Goal: Information Seeking & Learning: Learn about a topic

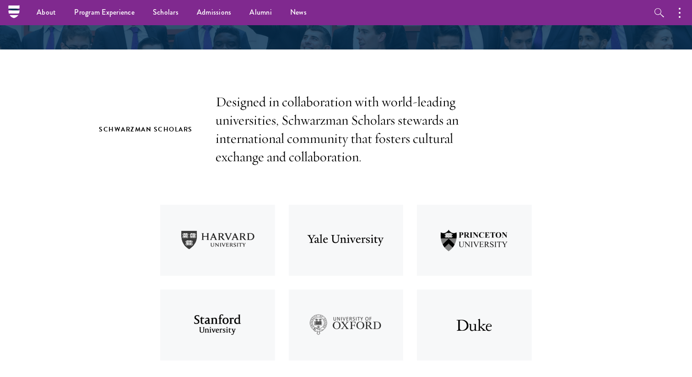
scroll to position [233, 0]
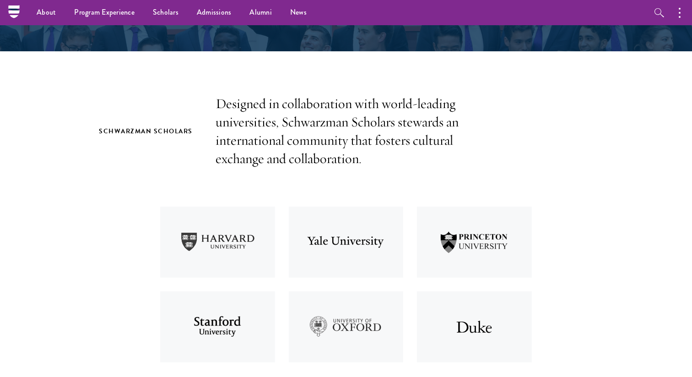
click at [334, 109] on p "Designed in collaboration with world-leading universities, Schwarzman Scholars …" at bounding box center [346, 131] width 261 height 73
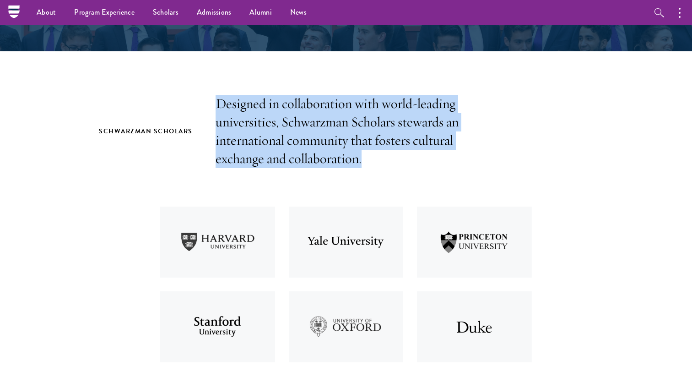
click at [334, 109] on p "Designed in collaboration with world-leading universities, Schwarzman Scholars …" at bounding box center [346, 131] width 261 height 73
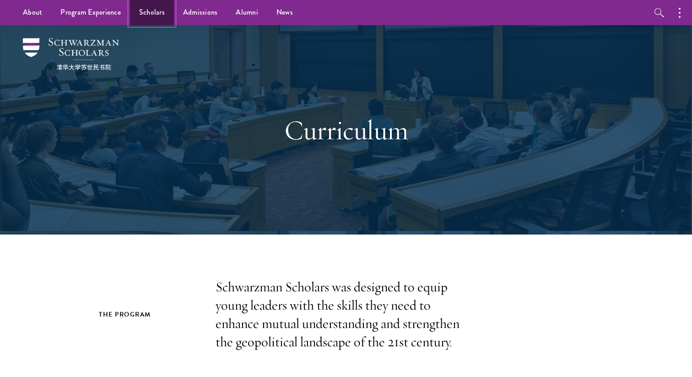
click at [156, 16] on link "Scholars" at bounding box center [152, 12] width 44 height 25
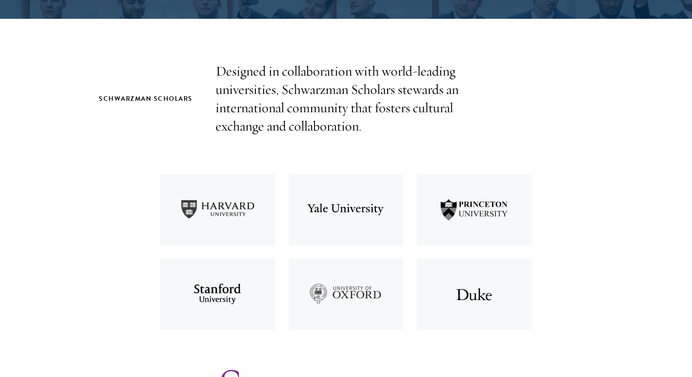
scroll to position [285, 0]
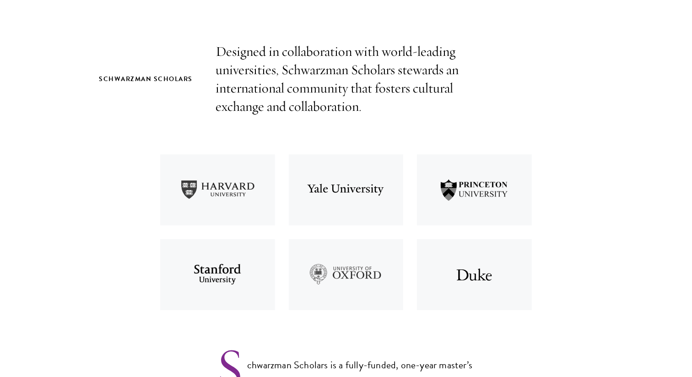
click at [248, 179] on img at bounding box center [217, 189] width 129 height 85
click at [352, 188] on img at bounding box center [346, 189] width 129 height 85
click at [476, 200] on img at bounding box center [474, 189] width 129 height 85
click at [216, 281] on img at bounding box center [217, 274] width 129 height 85
click at [368, 283] on img at bounding box center [346, 274] width 129 height 85
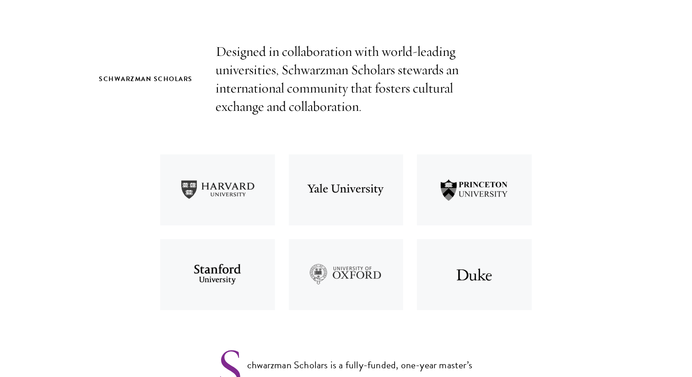
click at [498, 269] on img at bounding box center [474, 274] width 129 height 85
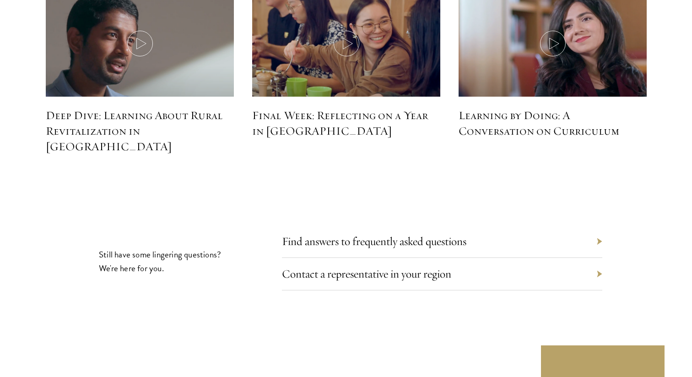
scroll to position [4144, 0]
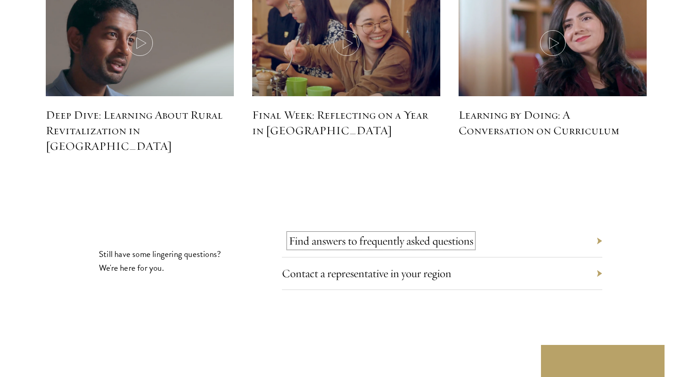
click at [442, 233] on link "Find answers to frequently asked questions" at bounding box center [381, 240] width 184 height 14
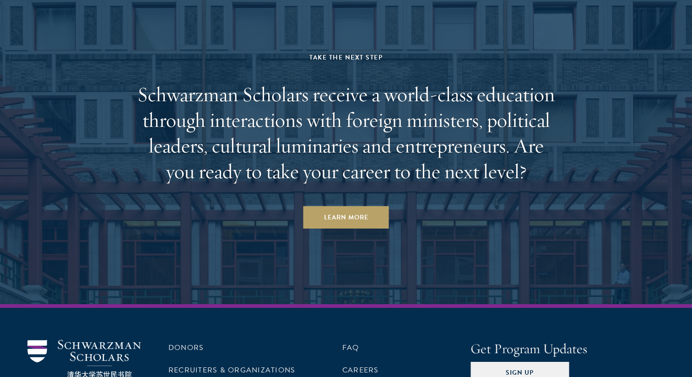
scroll to position [4620, 0]
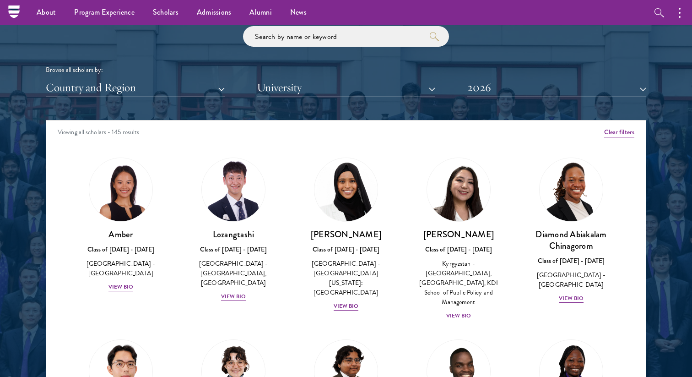
scroll to position [1095, 0]
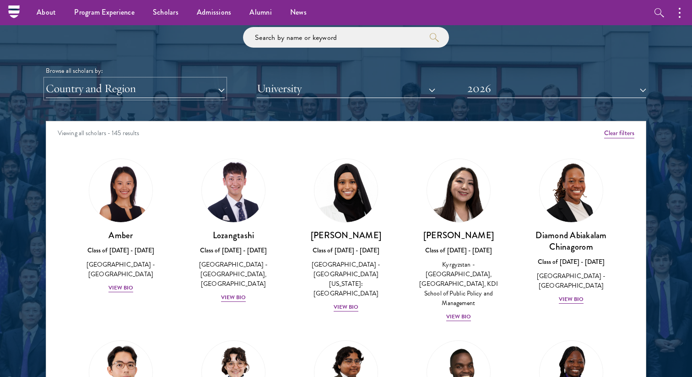
click at [206, 92] on button "Country and Region" at bounding box center [135, 88] width 179 height 19
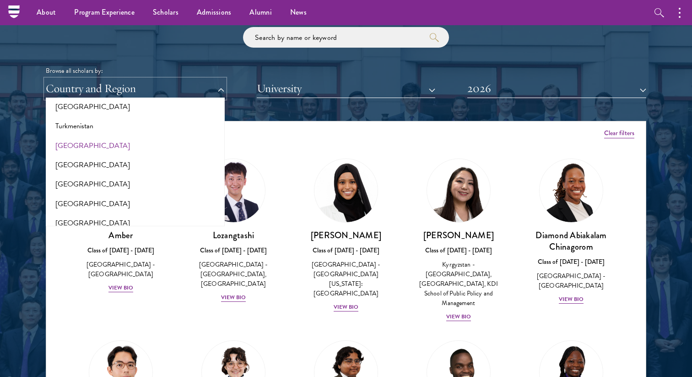
scroll to position [1833, 0]
click at [91, 207] on button "[GEOGRAPHIC_DATA]" at bounding box center [135, 203] width 173 height 19
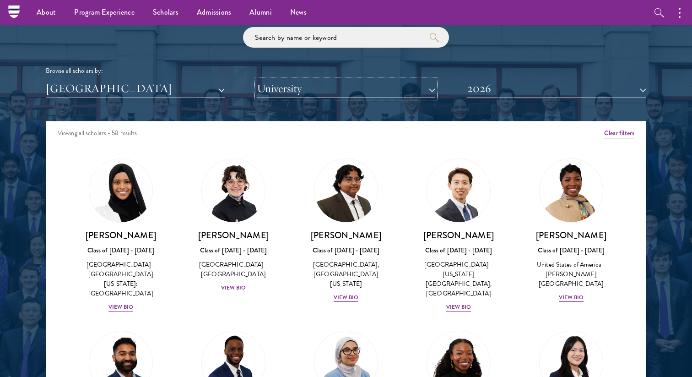
click at [300, 92] on button "University" at bounding box center [346, 88] width 179 height 19
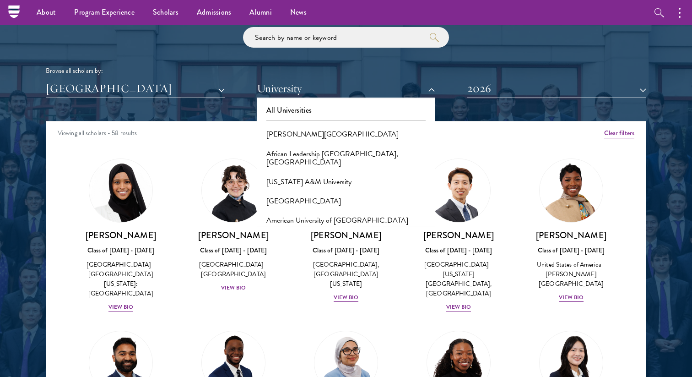
click at [407, 60] on div "Browse all scholars by: [GEOGRAPHIC_DATA] All Countries and Regions [GEOGRAPHIC…" at bounding box center [346, 62] width 601 height 71
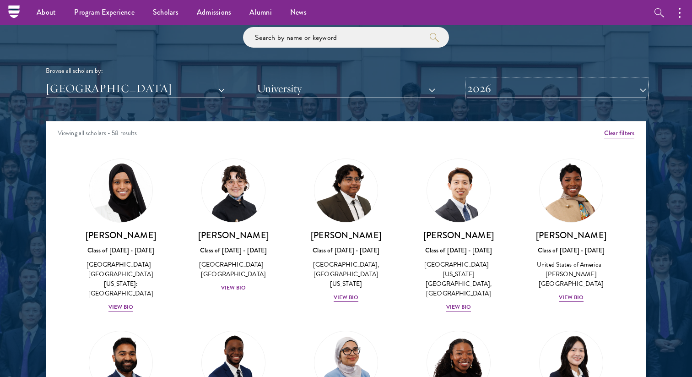
click at [510, 90] on button "2026" at bounding box center [556, 88] width 179 height 19
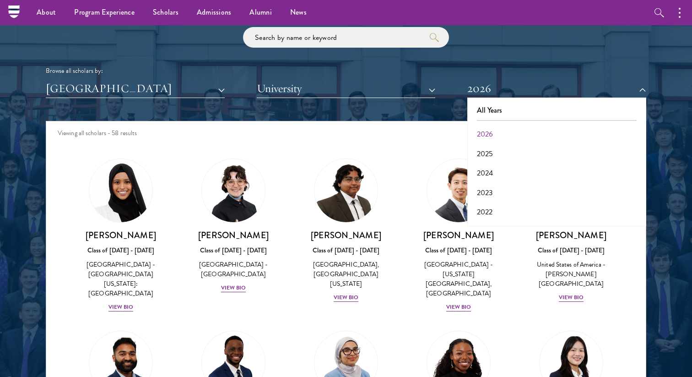
click at [507, 65] on div "Browse all scholars by: [GEOGRAPHIC_DATA] All Countries and Regions [GEOGRAPHIC…" at bounding box center [346, 62] width 601 height 71
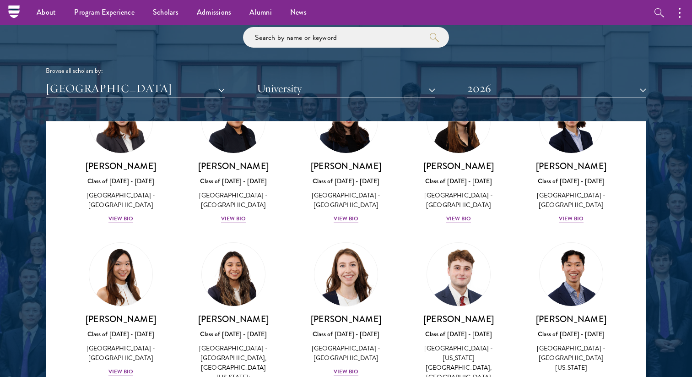
scroll to position [979, 0]
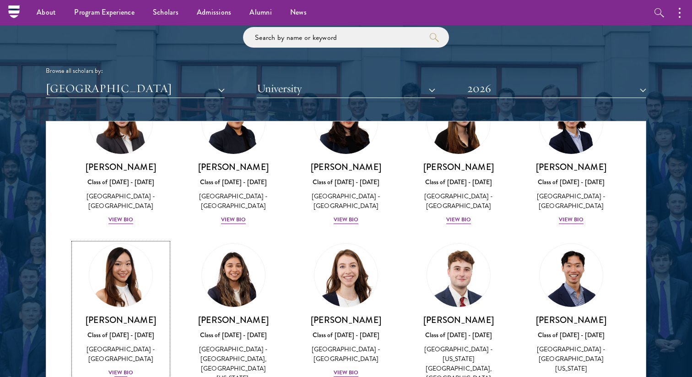
click at [113, 314] on h3 "[PERSON_NAME]" at bounding box center [121, 319] width 94 height 11
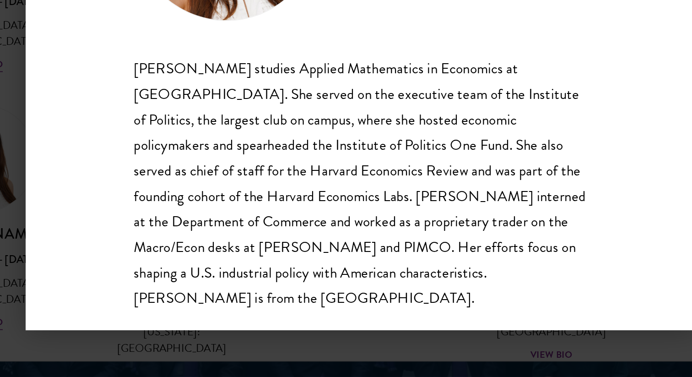
scroll to position [1122, 0]
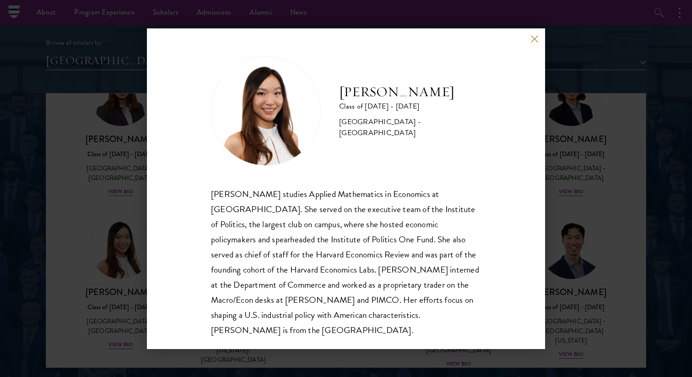
click at [574, 146] on div "[PERSON_NAME] Class of [DATE] - [DATE] [GEOGRAPHIC_DATA] - [GEOGRAPHIC_DATA] [P…" at bounding box center [346, 188] width 692 height 377
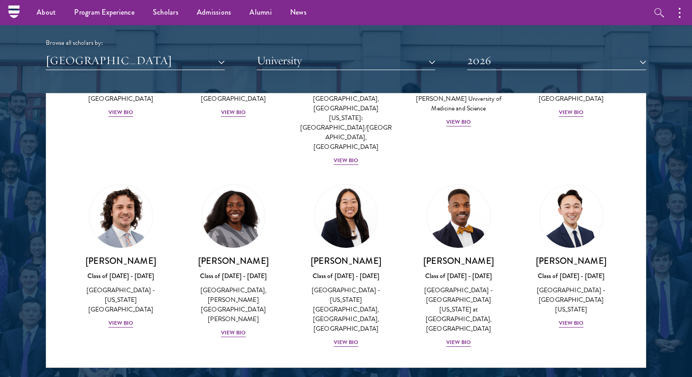
scroll to position [1134, 0]
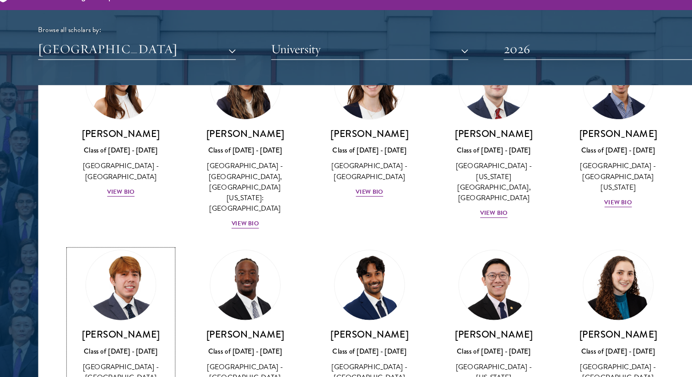
click at [117, 367] on div "View Bio" at bounding box center [120, 371] width 25 height 9
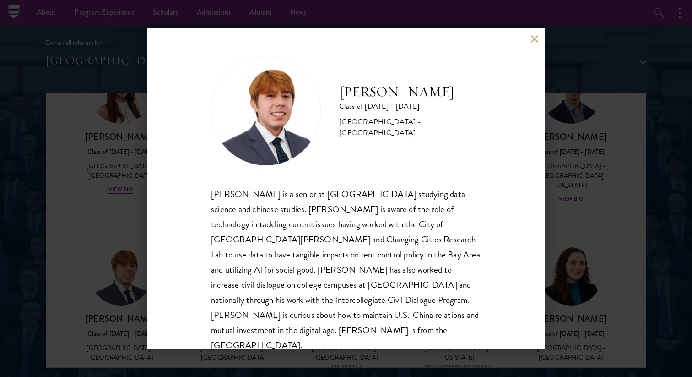
click at [396, 262] on div "[PERSON_NAME] is a senior at [GEOGRAPHIC_DATA] studying data science and chines…" at bounding box center [346, 269] width 270 height 167
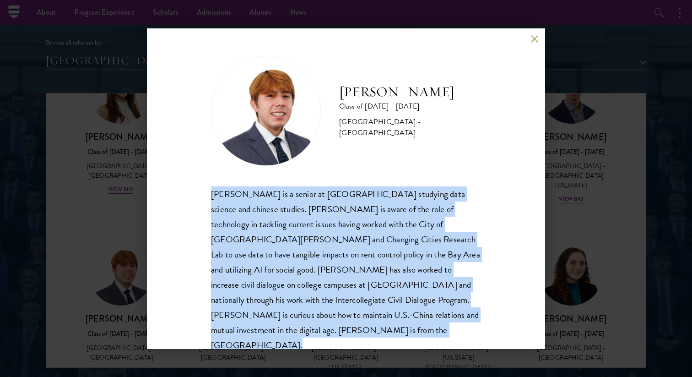
click at [396, 262] on div "[PERSON_NAME] is a senior at [GEOGRAPHIC_DATA] studying data science and chines…" at bounding box center [346, 269] width 270 height 167
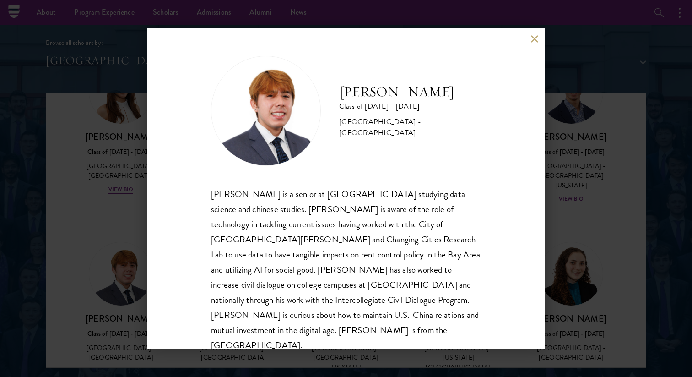
click at [583, 265] on div "[PERSON_NAME] Class of [DATE] - [DATE] [GEOGRAPHIC_DATA] - [GEOGRAPHIC_DATA] [P…" at bounding box center [346, 188] width 692 height 377
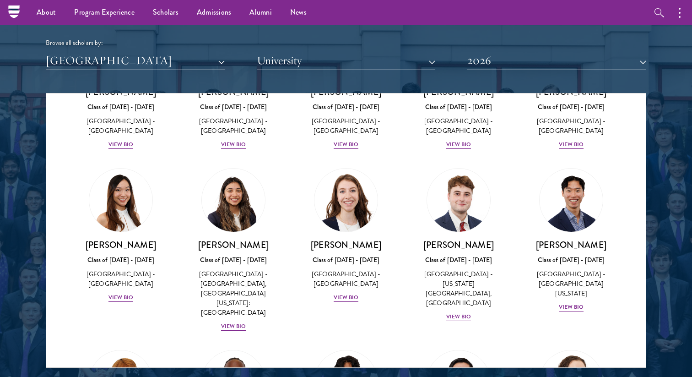
scroll to position [675, 0]
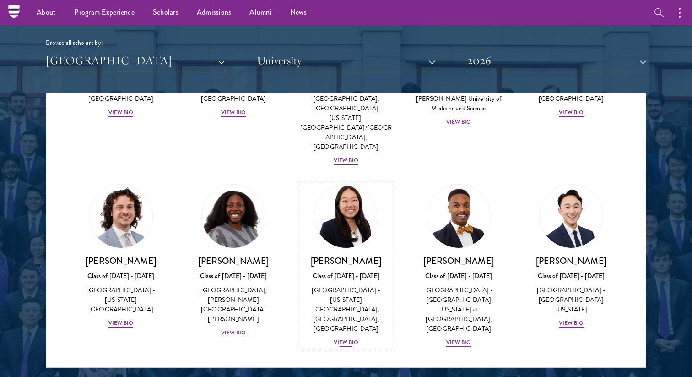
click at [347, 255] on div "[PERSON_NAME] Class of [DATE] - [DATE] [GEOGRAPHIC_DATA] - [US_STATE][GEOGRAPHI…" at bounding box center [346, 301] width 94 height 92
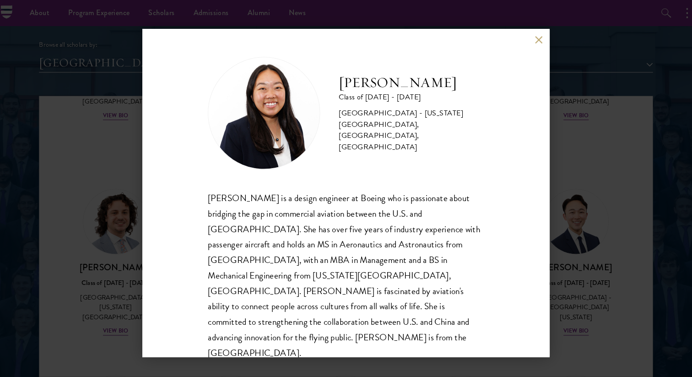
scroll to position [1119, 0]
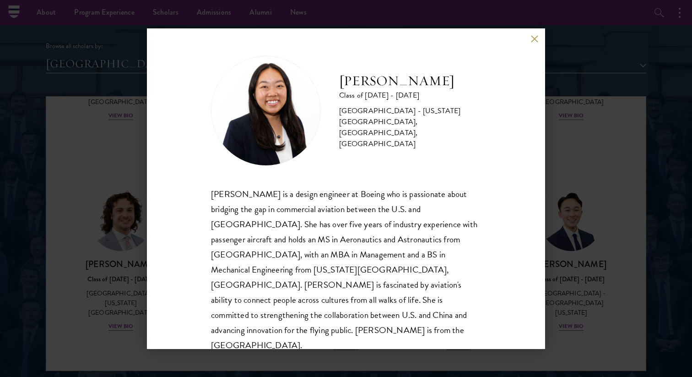
click at [354, 216] on div "[PERSON_NAME] is a design engineer at Boeing who is passionate about bridging t…" at bounding box center [346, 269] width 270 height 167
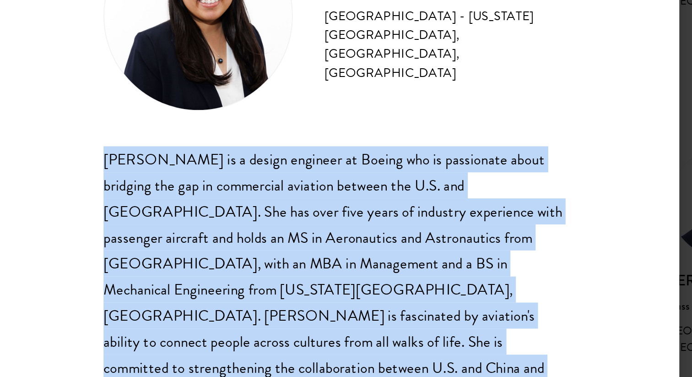
scroll to position [1, 0]
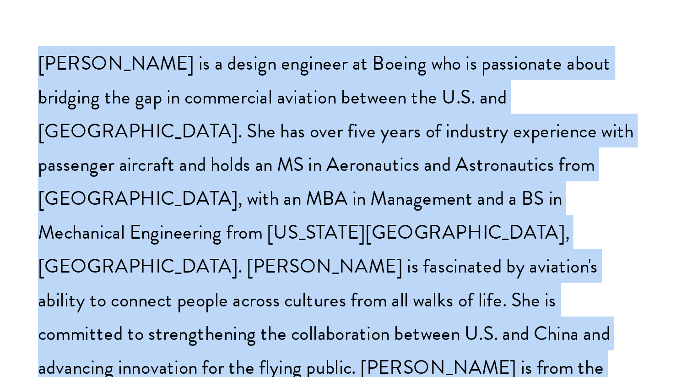
click at [317, 274] on div "[PERSON_NAME] is a design engineer at Boeing who is passionate about bridging t…" at bounding box center [346, 268] width 270 height 167
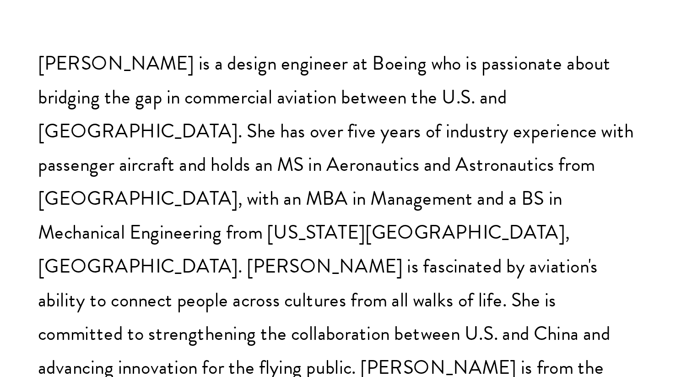
scroll to position [0, 0]
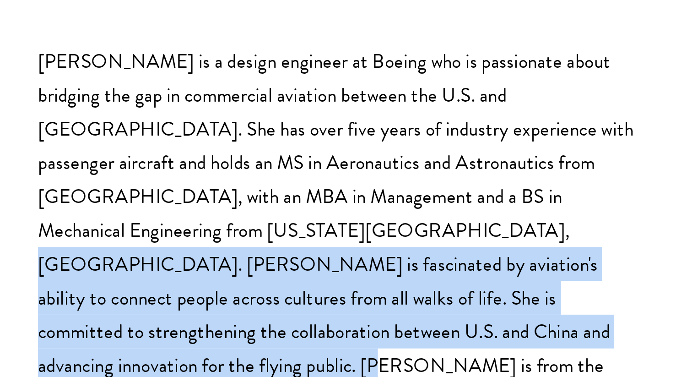
drag, startPoint x: 288, startPoint y: 269, endPoint x: 429, endPoint y: 310, distance: 146.3
click at [429, 310] on div "[PERSON_NAME] is a design engineer at Boeing who is passionate about bridging t…" at bounding box center [346, 269] width 270 height 167
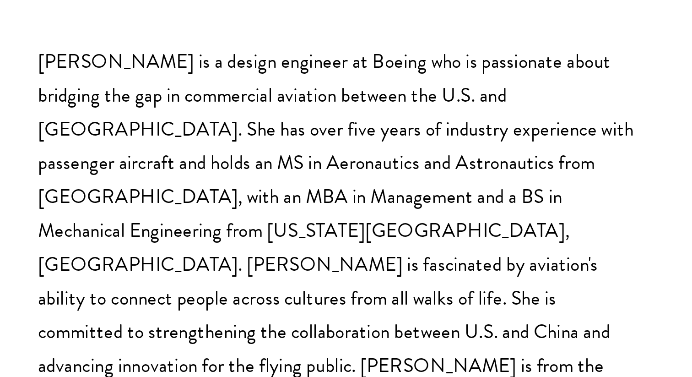
click at [429, 310] on div "[PERSON_NAME] is a design engineer at Boeing who is passionate about bridging t…" at bounding box center [346, 269] width 270 height 167
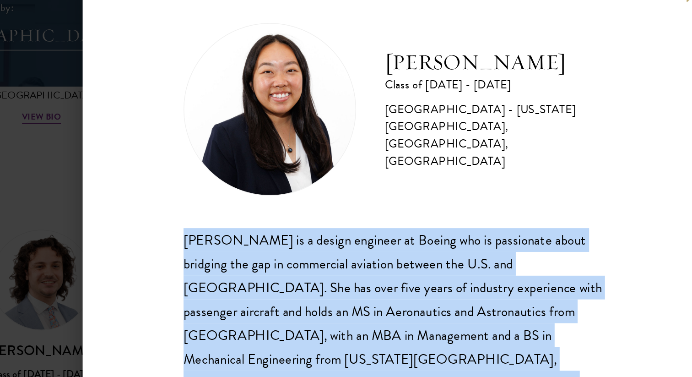
click at [406, 89] on h2 "[PERSON_NAME]" at bounding box center [410, 81] width 142 height 18
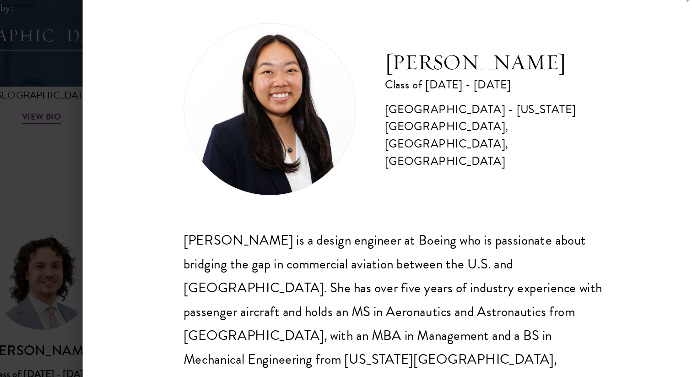
click at [406, 89] on h2 "[PERSON_NAME]" at bounding box center [410, 81] width 142 height 18
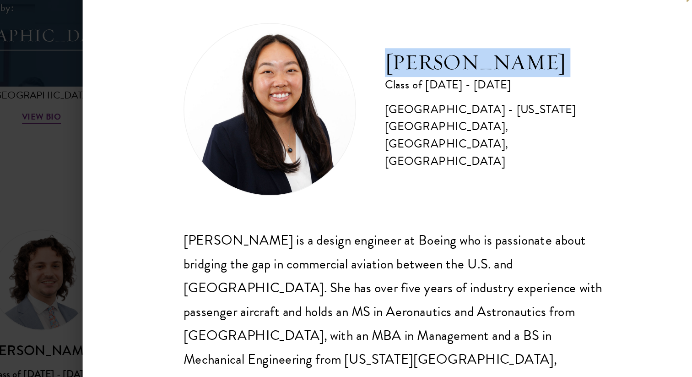
copy div "[PERSON_NAME]"
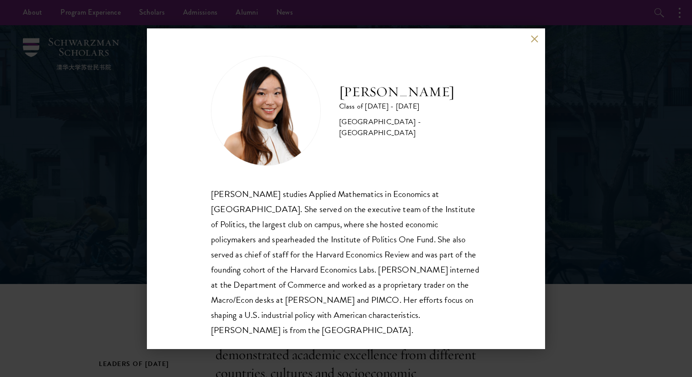
click at [364, 98] on h2 "[PERSON_NAME]" at bounding box center [410, 92] width 142 height 18
copy div "[PERSON_NAME]"
click at [594, 161] on div "[PERSON_NAME] Class of [DATE] - [DATE] [GEOGRAPHIC_DATA] - [GEOGRAPHIC_DATA] [P…" at bounding box center [346, 188] width 692 height 377
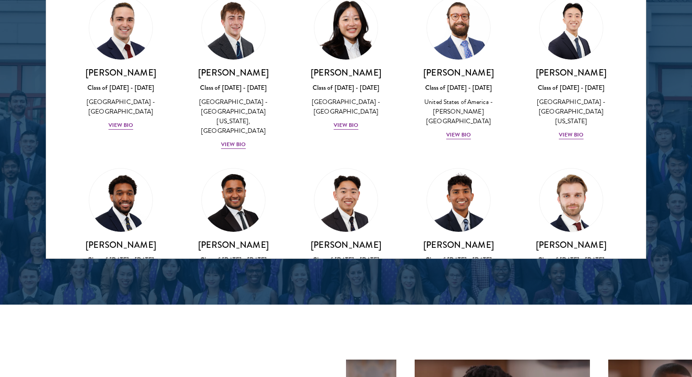
scroll to position [1467, 0]
